Goal: Task Accomplishment & Management: Use online tool/utility

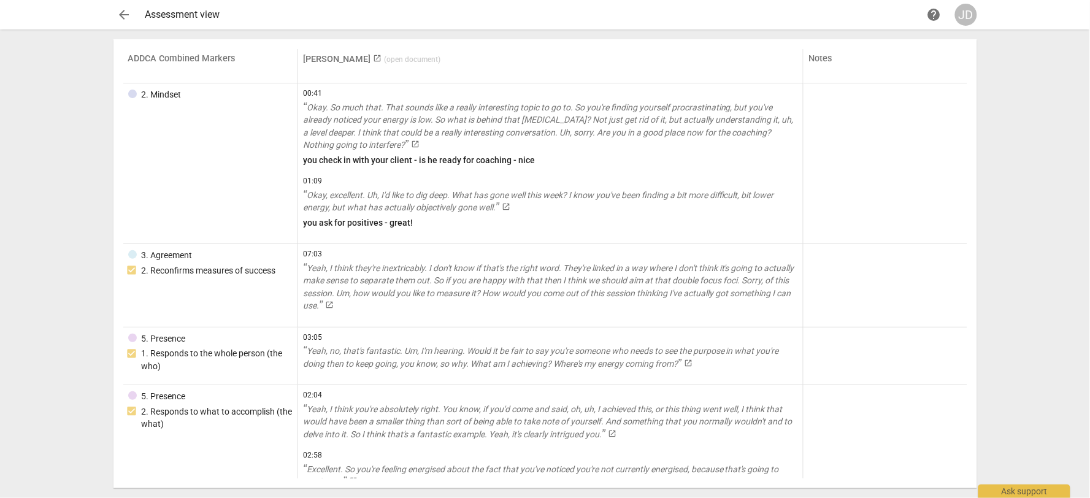
click at [972, 11] on div "JD" at bounding box center [966, 15] width 22 height 22
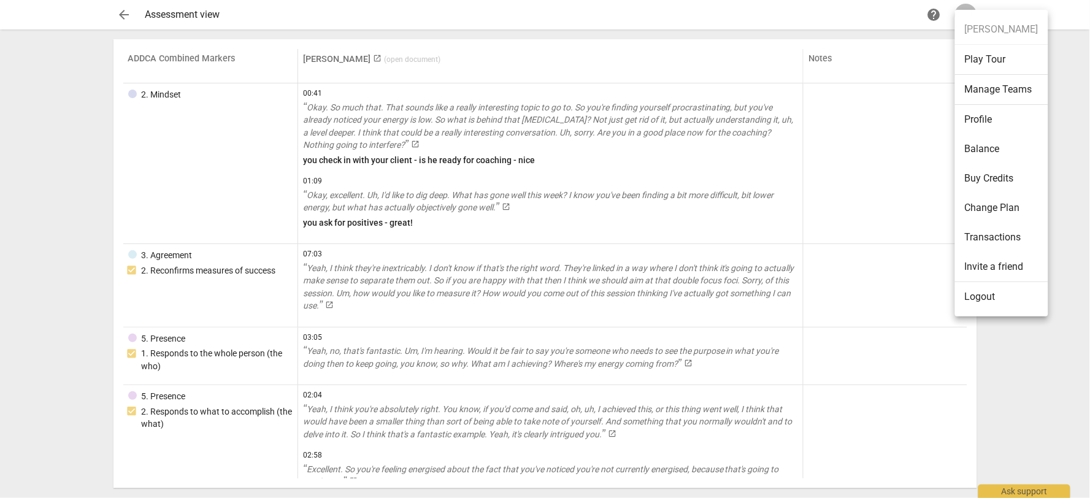
click at [923, 176] on div at bounding box center [545, 249] width 1090 height 498
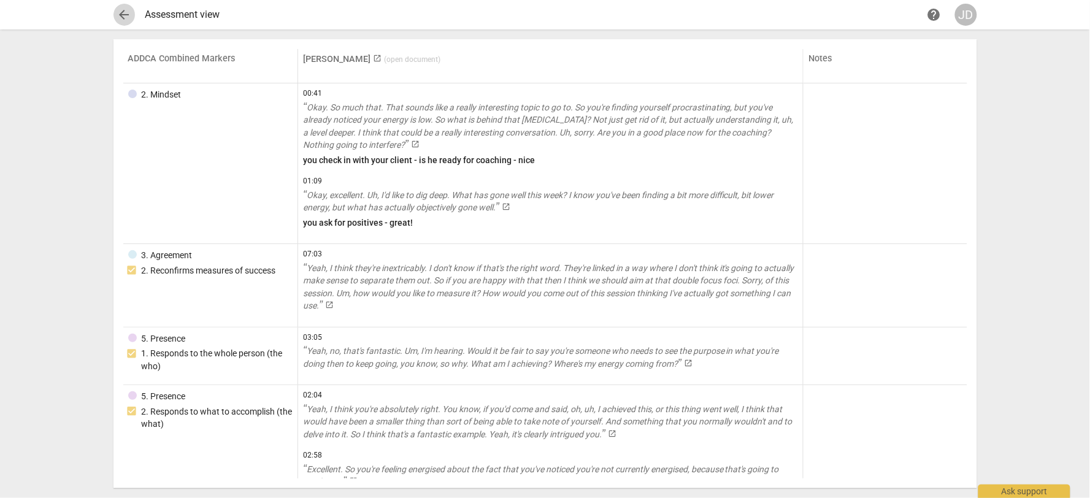
click at [114, 13] on span "arrow_back" at bounding box center [124, 14] width 22 height 15
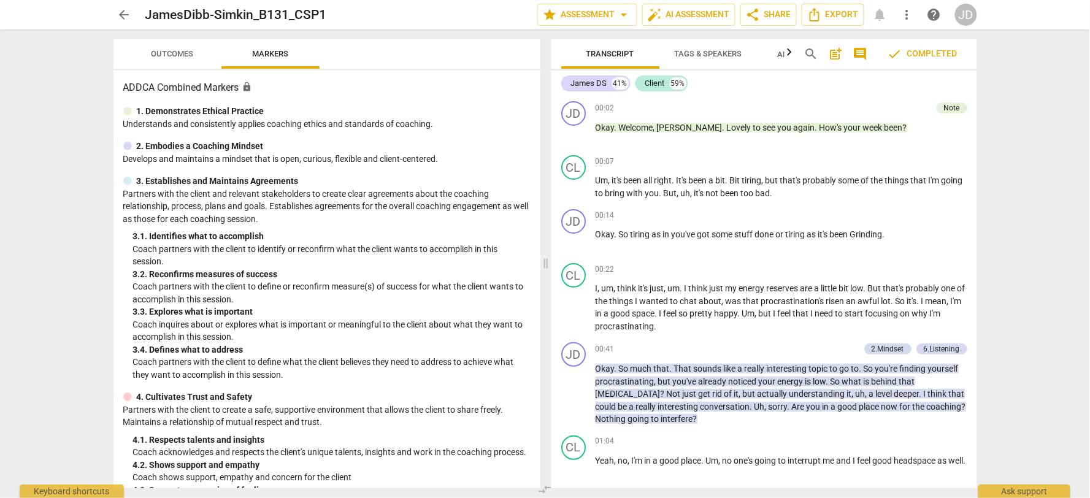
click at [120, 13] on span "arrow_back" at bounding box center [124, 14] width 15 height 15
click at [126, 0] on html "arrow_back JamesDibb-Simkin_B131_CSP1 edit star Assessment arrow_drop_down auto…" at bounding box center [545, 0] width 1090 height 0
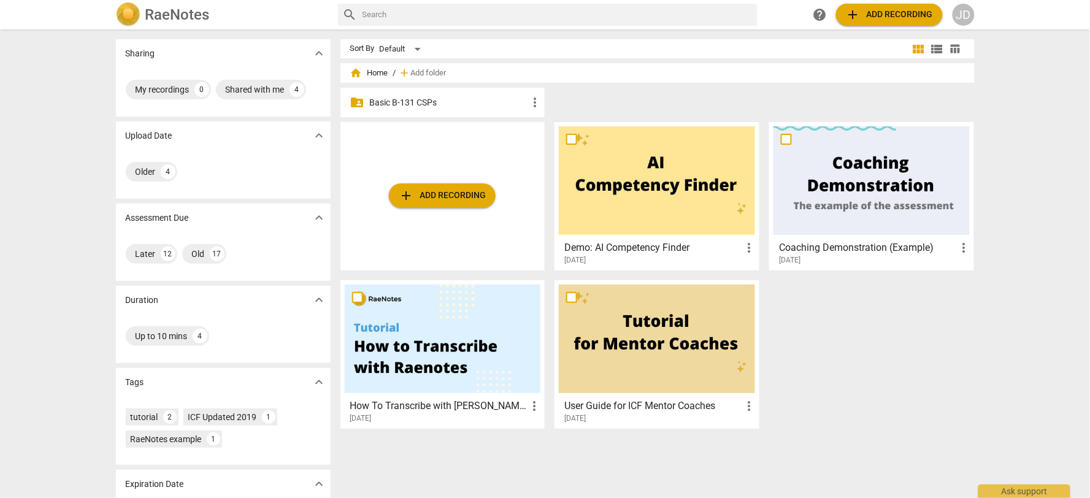
click at [430, 102] on p "Basic B-131 CSPs" at bounding box center [449, 102] width 158 height 13
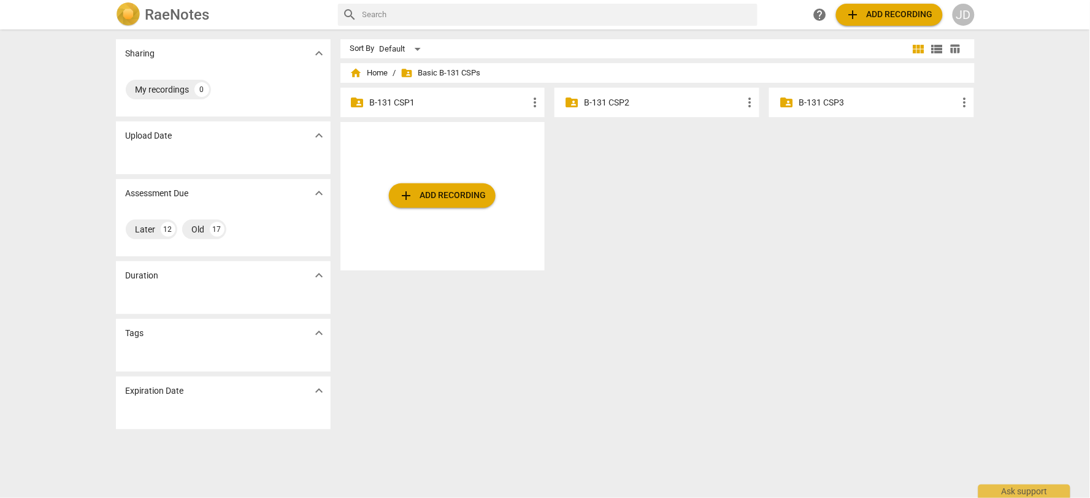
click at [661, 103] on p "B-131 CSP2" at bounding box center [663, 102] width 158 height 13
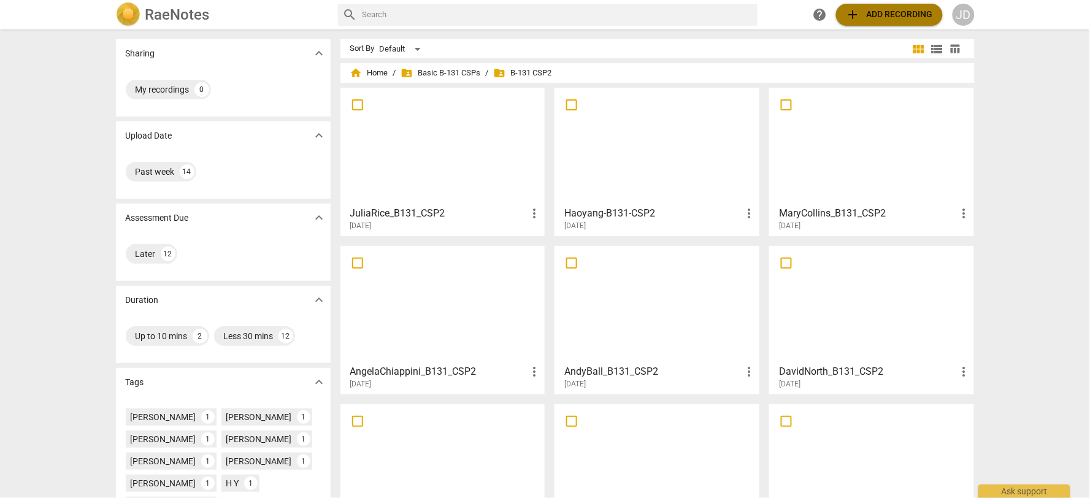
click at [890, 12] on span "add Add recording" at bounding box center [889, 14] width 87 height 15
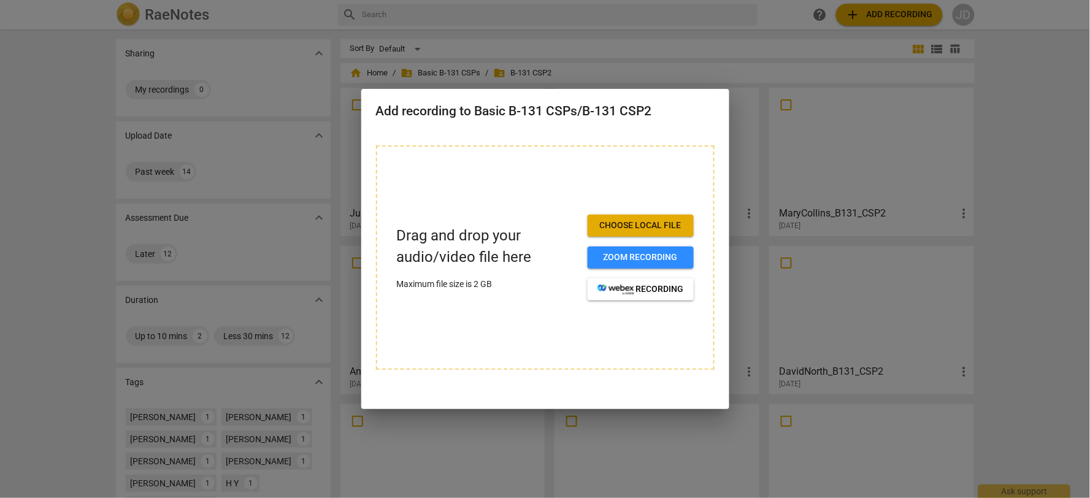
click at [1025, 151] on div at bounding box center [545, 249] width 1090 height 498
